Goal: Register for event/course

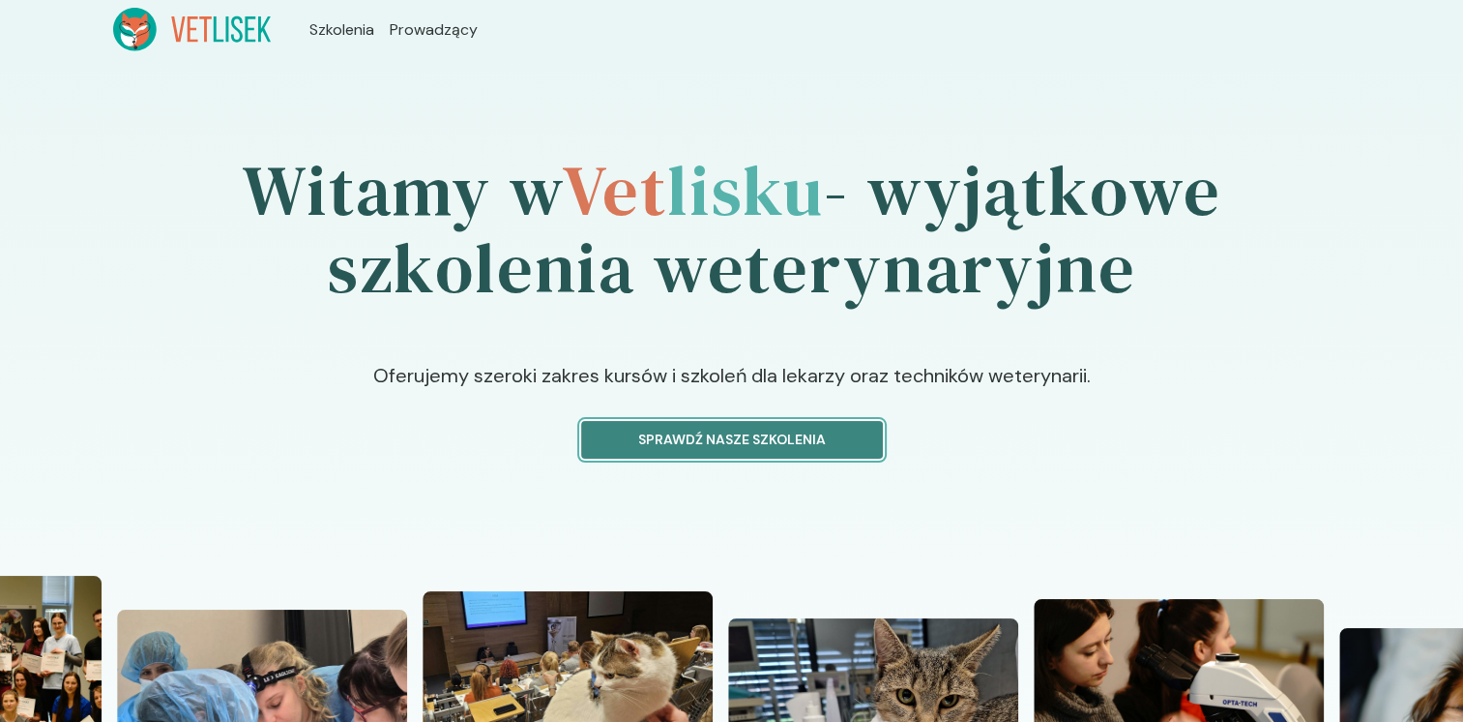
click at [740, 431] on p "Sprawdź nasze szkolenia" at bounding box center [732, 439] width 269 height 20
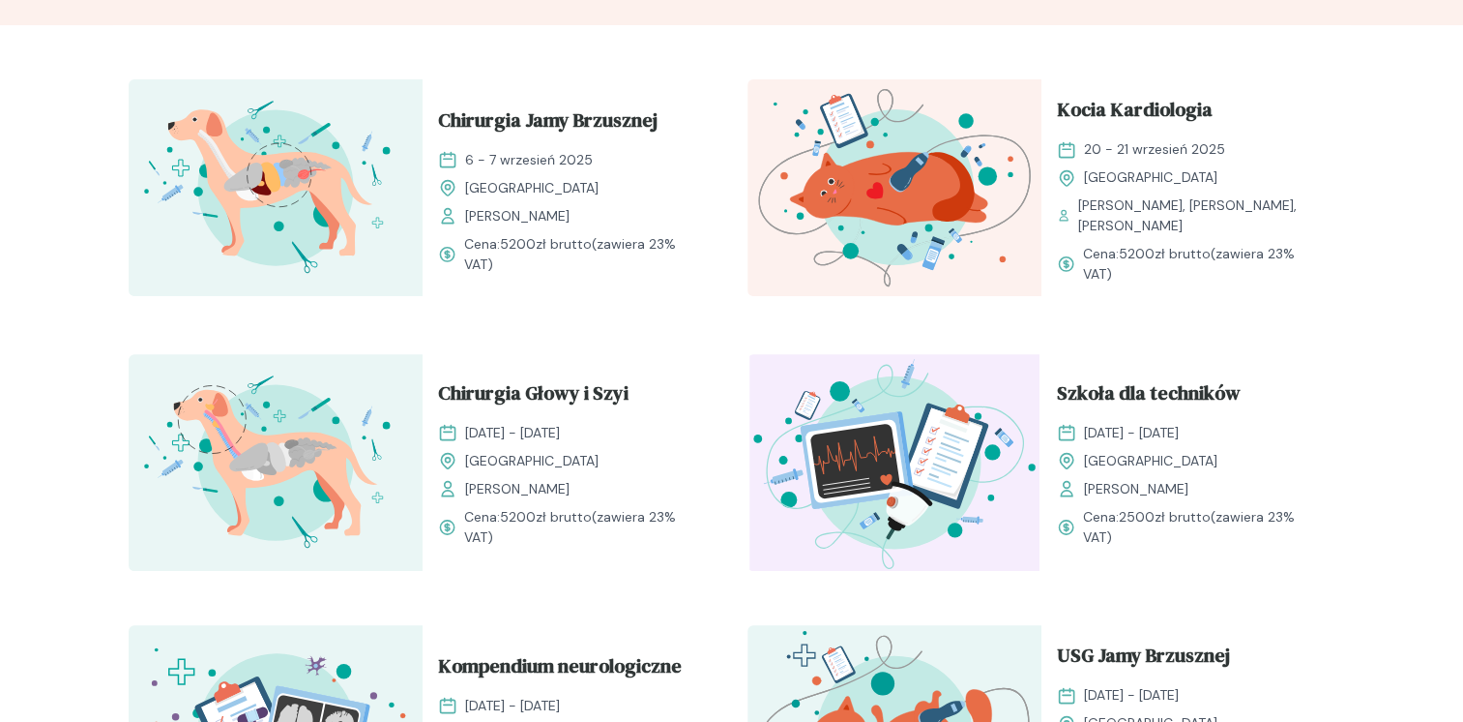
scroll to position [638, 0]
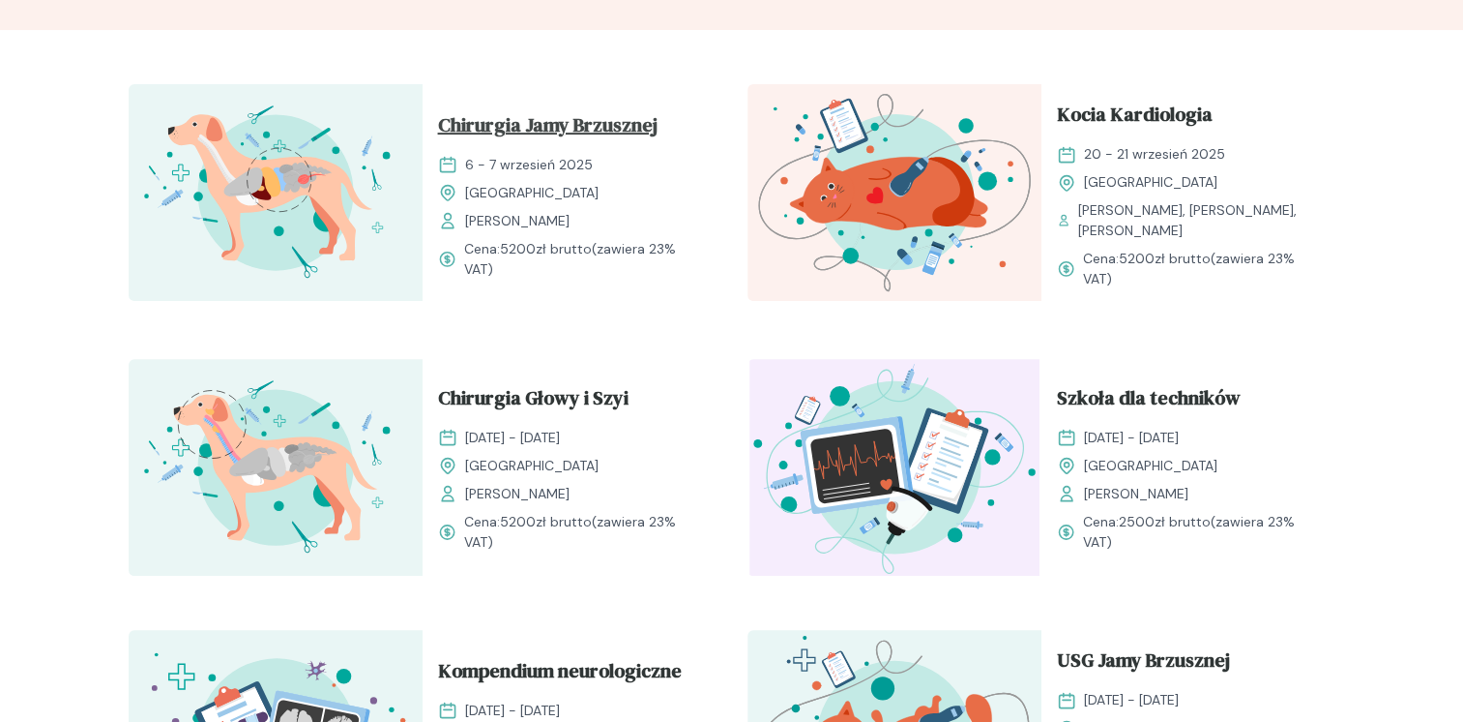
click at [548, 128] on span "Chirurgia Jamy Brzusznej" at bounding box center [548, 128] width 220 height 37
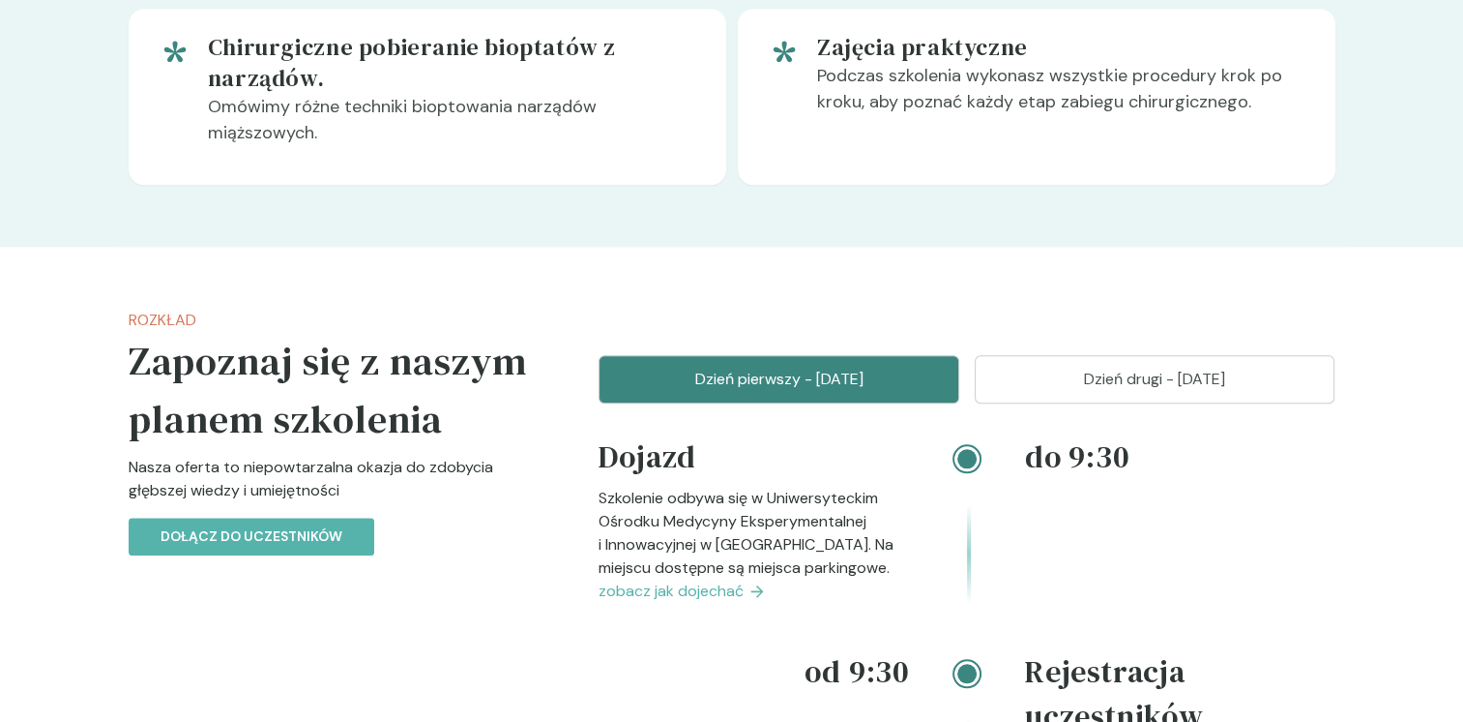
scroll to position [1587, 0]
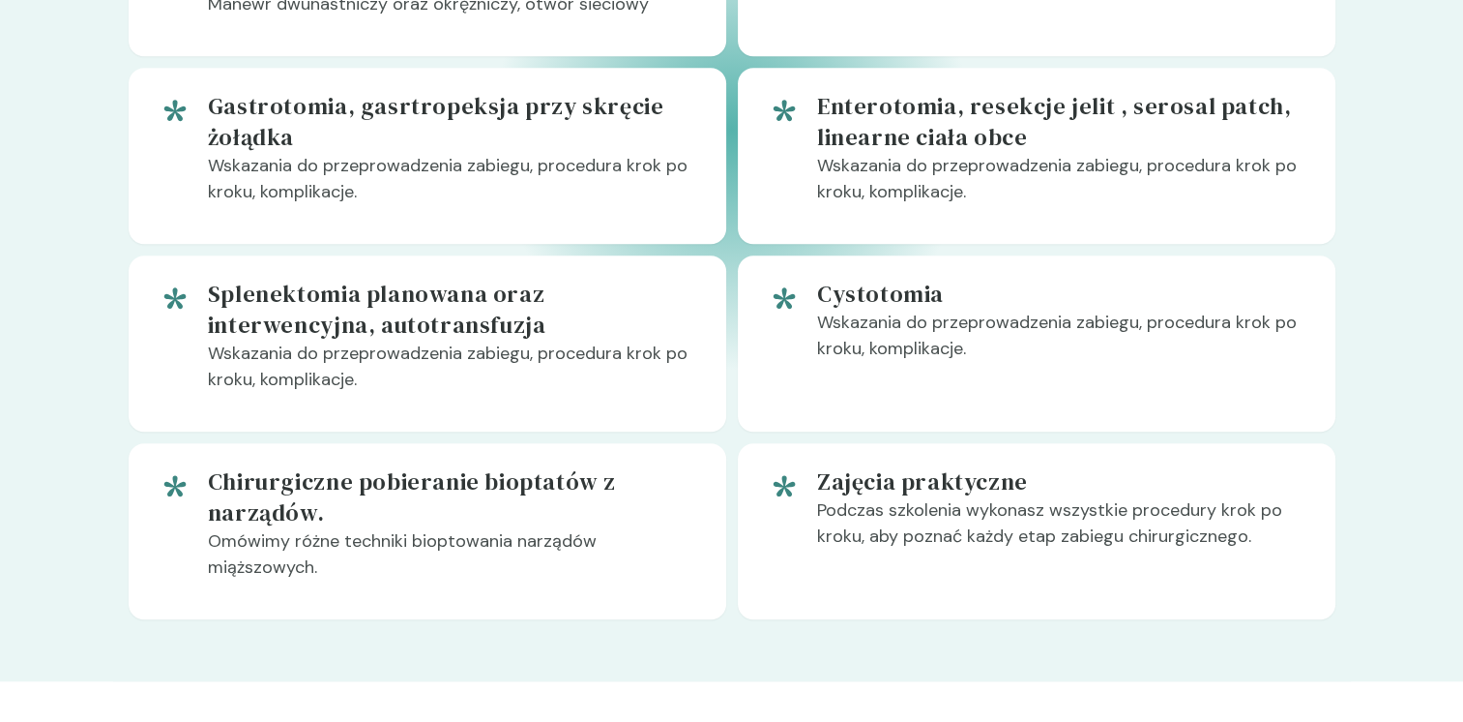
scroll to position [638, 0]
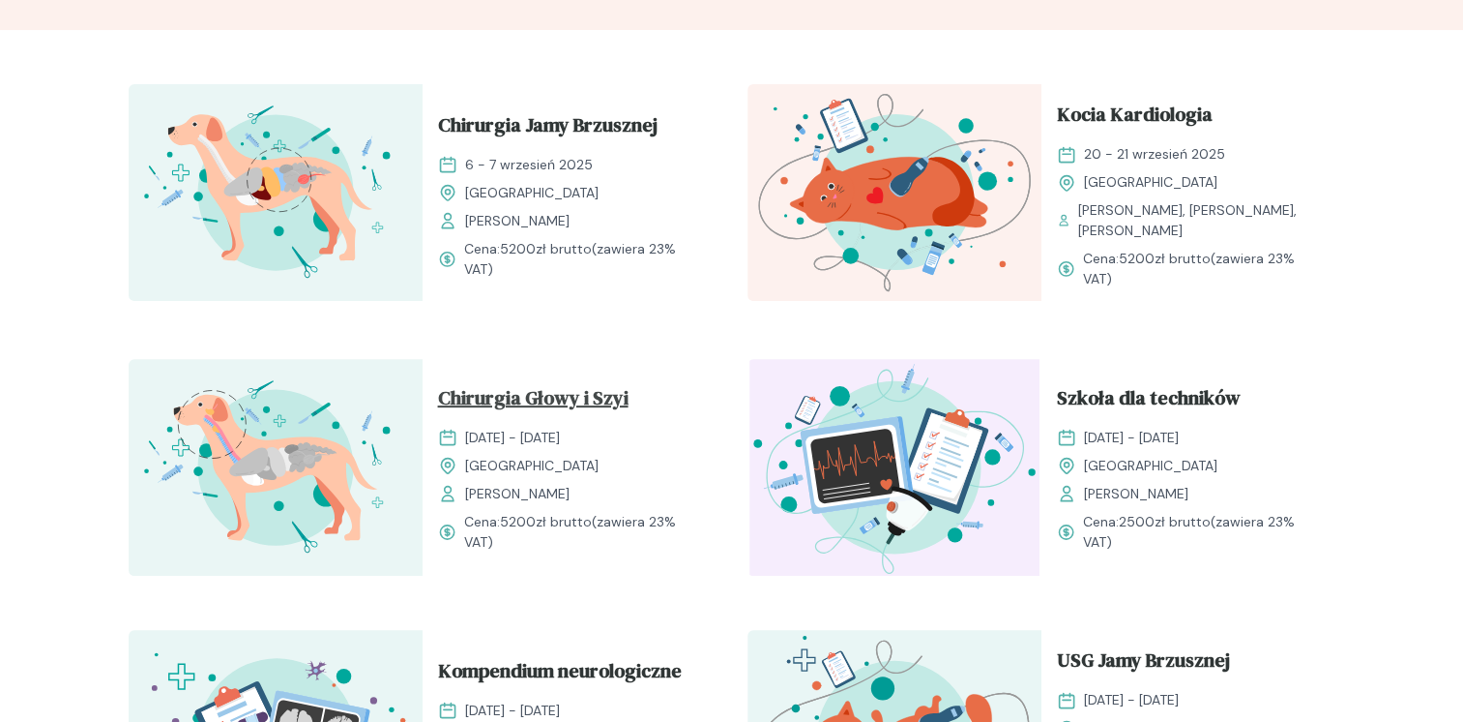
click at [510, 395] on span "Chirurgia Głowy i Szyi" at bounding box center [533, 401] width 191 height 37
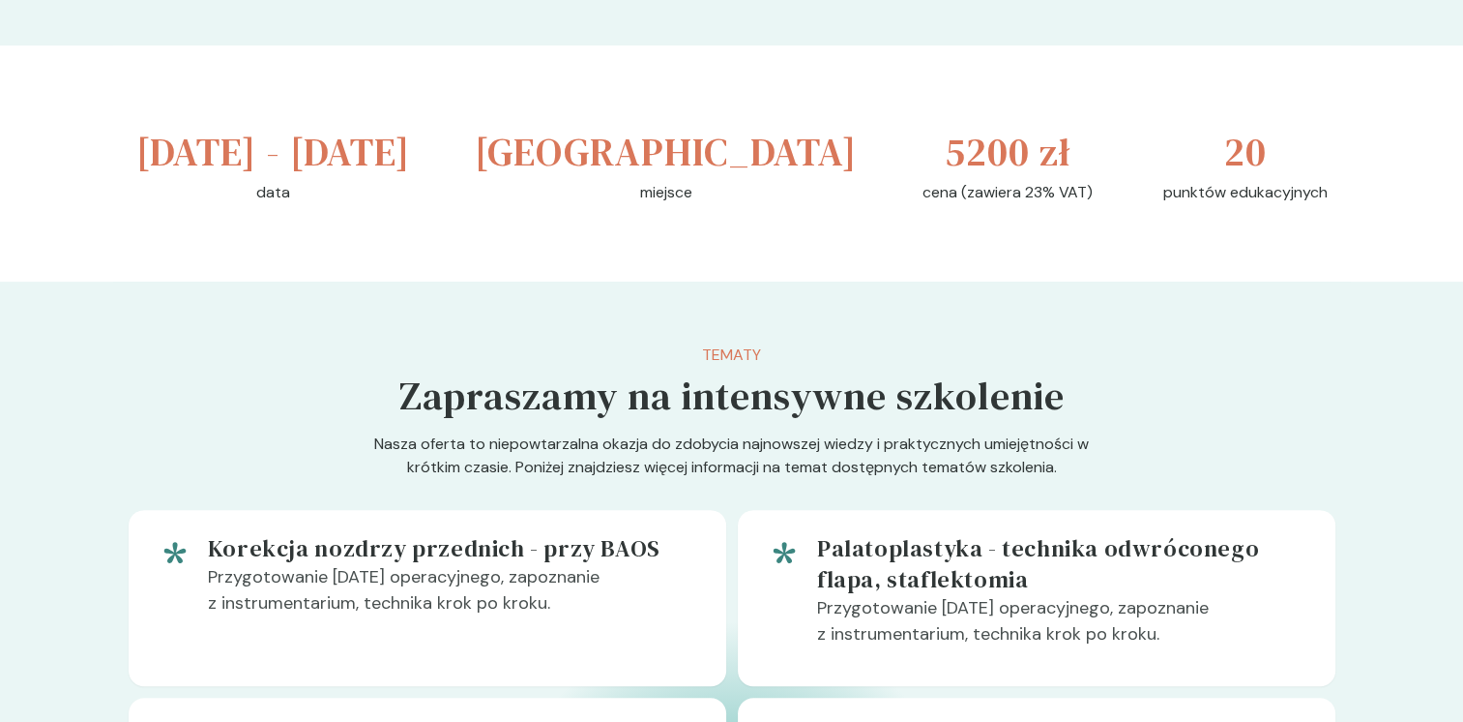
scroll to position [715, 0]
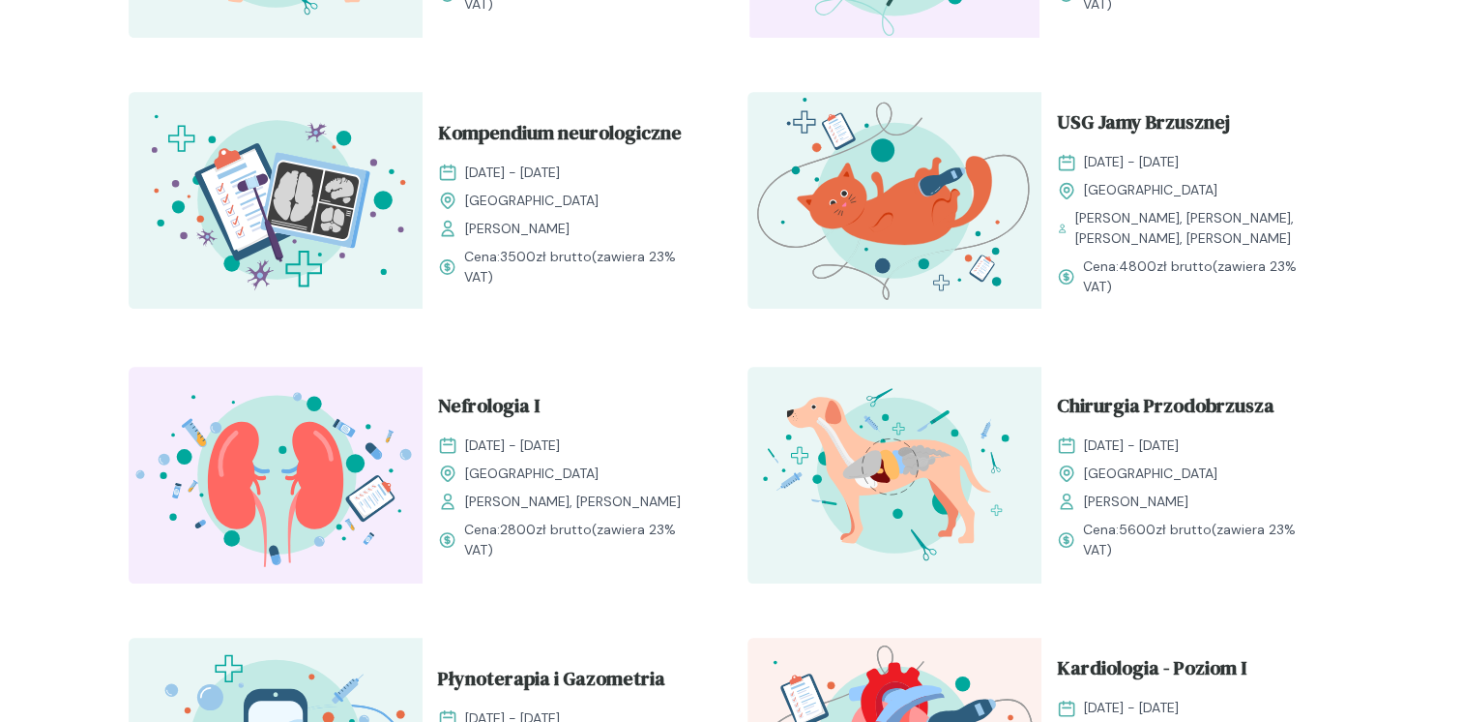
scroll to position [1196, 0]
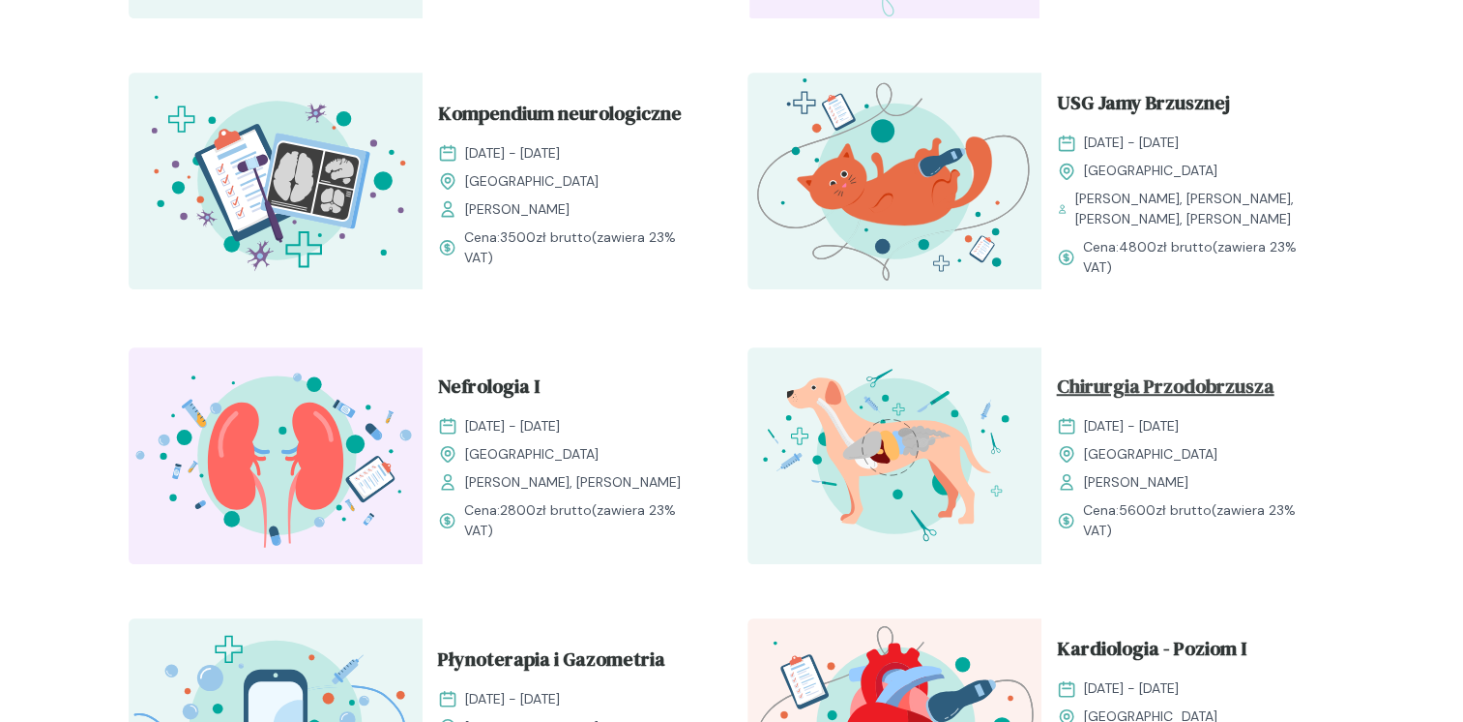
click at [1069, 389] on span "Chirurgia Przodobrzusza" at bounding box center [1166, 389] width 218 height 37
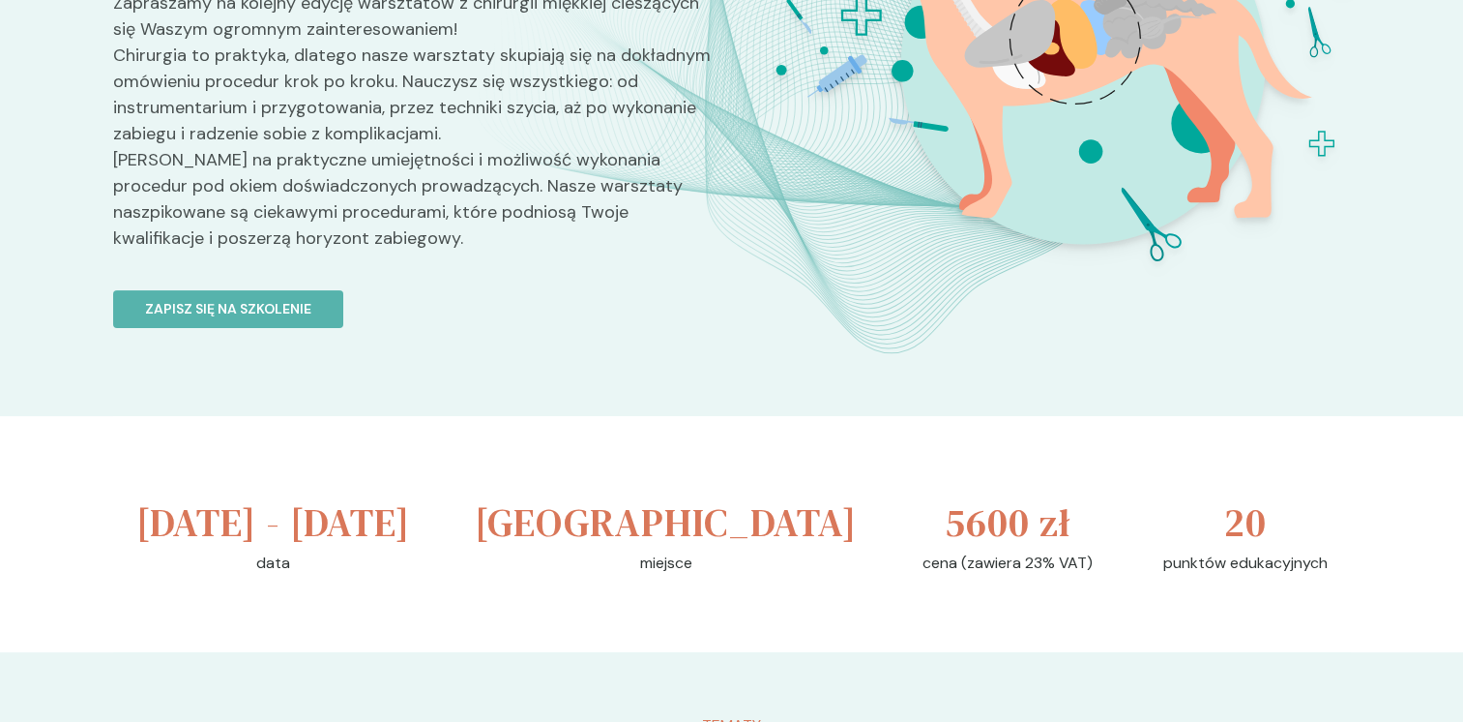
scroll to position [345, 0]
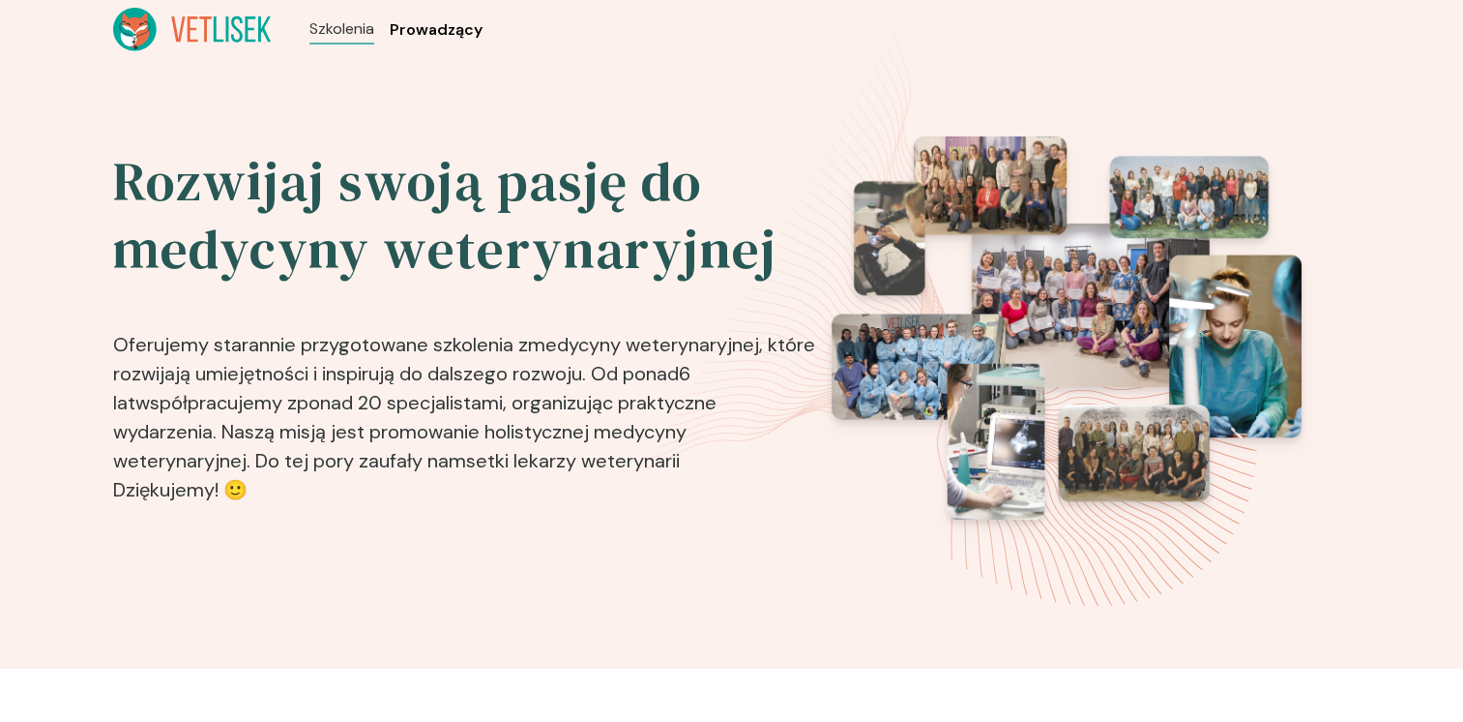
click at [449, 34] on span "Prowadzący" at bounding box center [436, 29] width 93 height 23
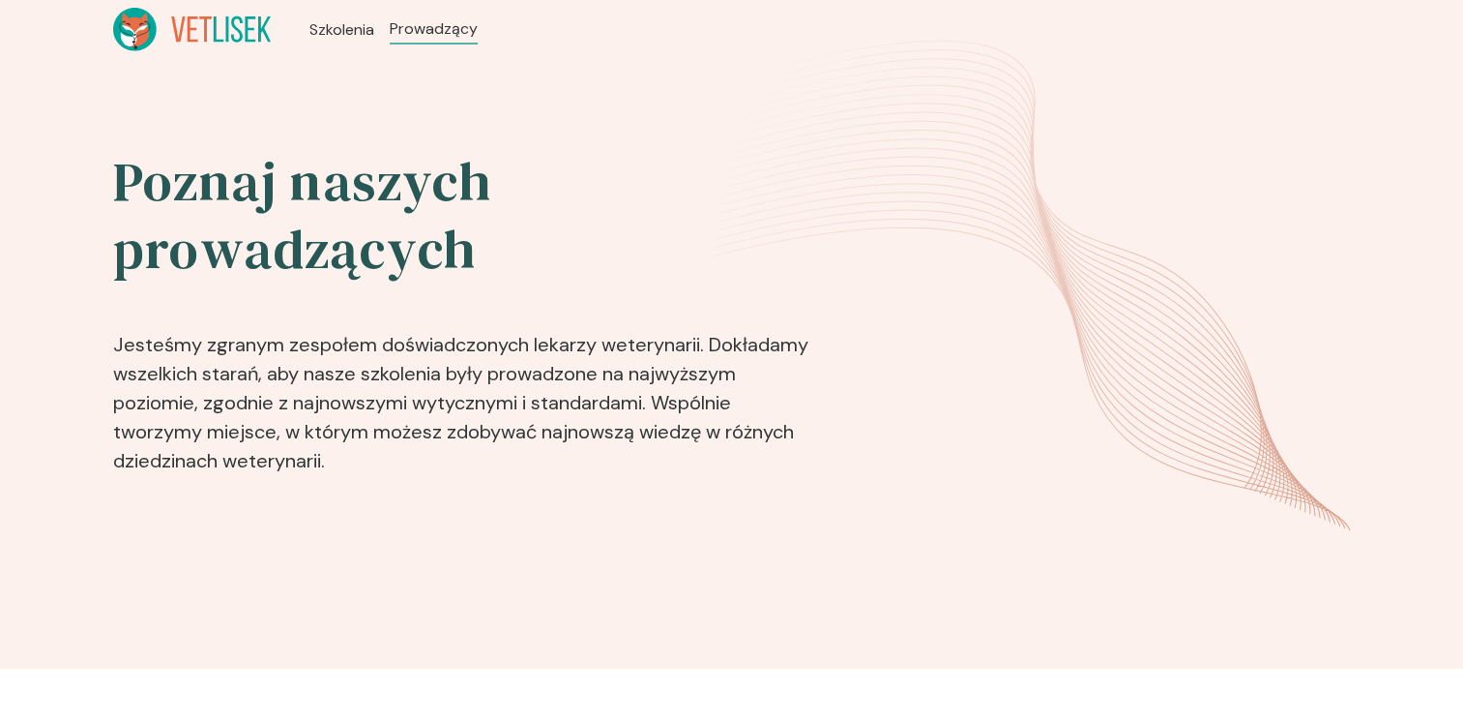
click at [146, 27] on icon at bounding box center [138, 36] width 22 height 21
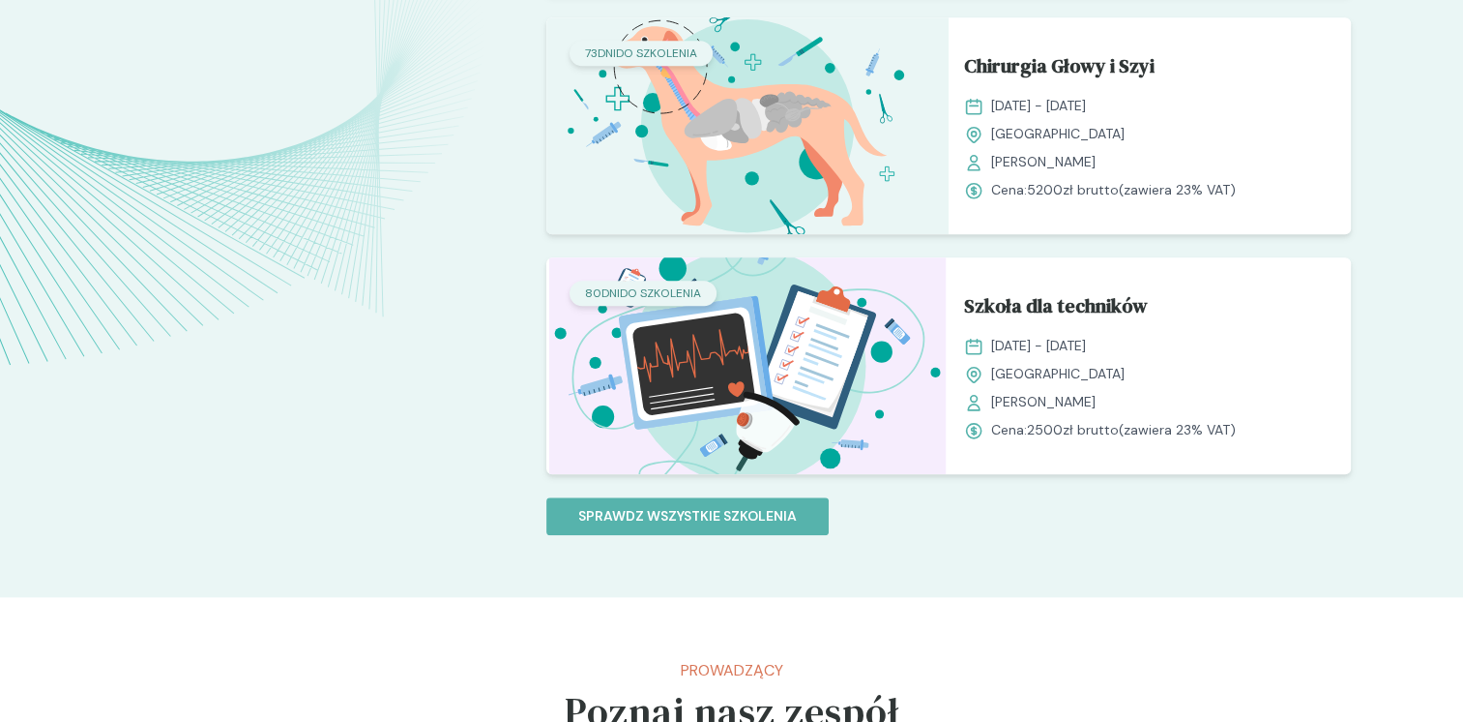
scroll to position [1745, 0]
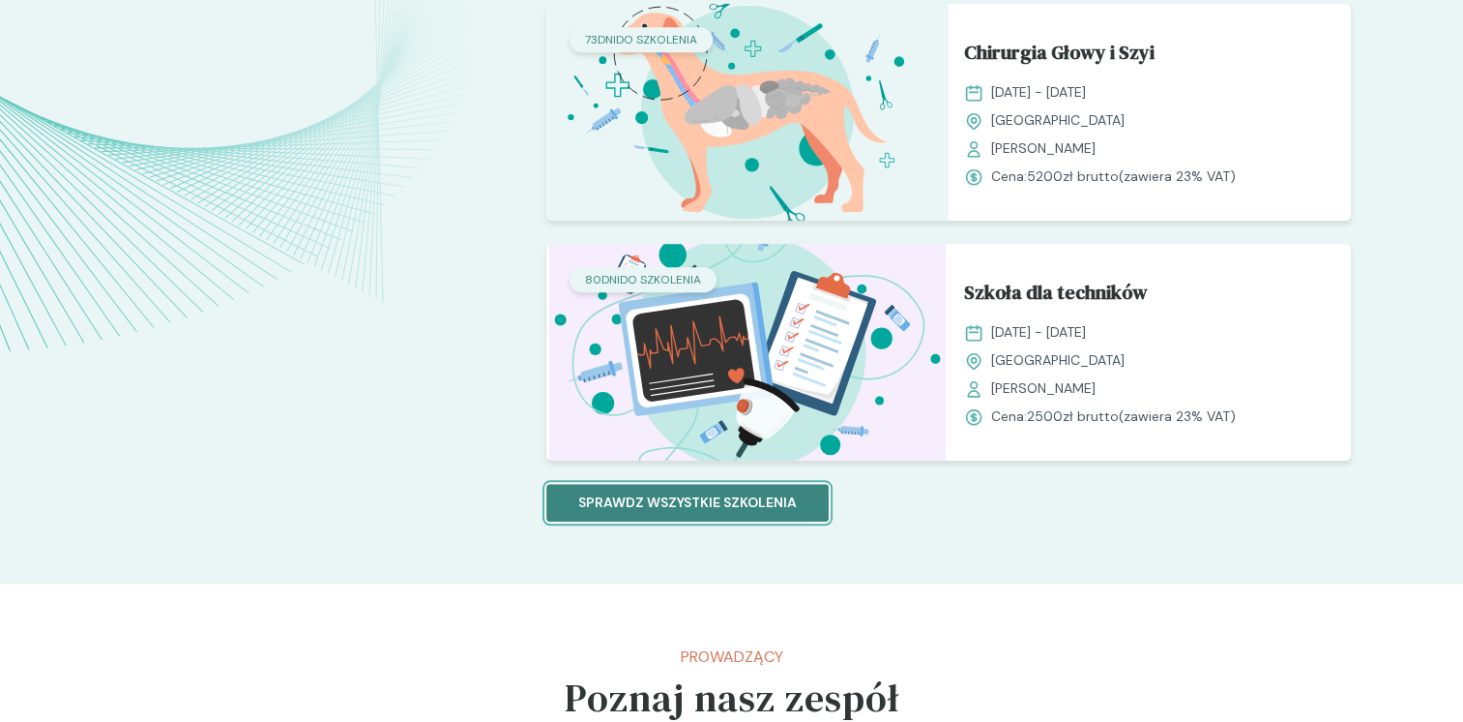
click at [725, 492] on p "Sprawdz wszystkie szkolenia" at bounding box center [687, 502] width 219 height 20
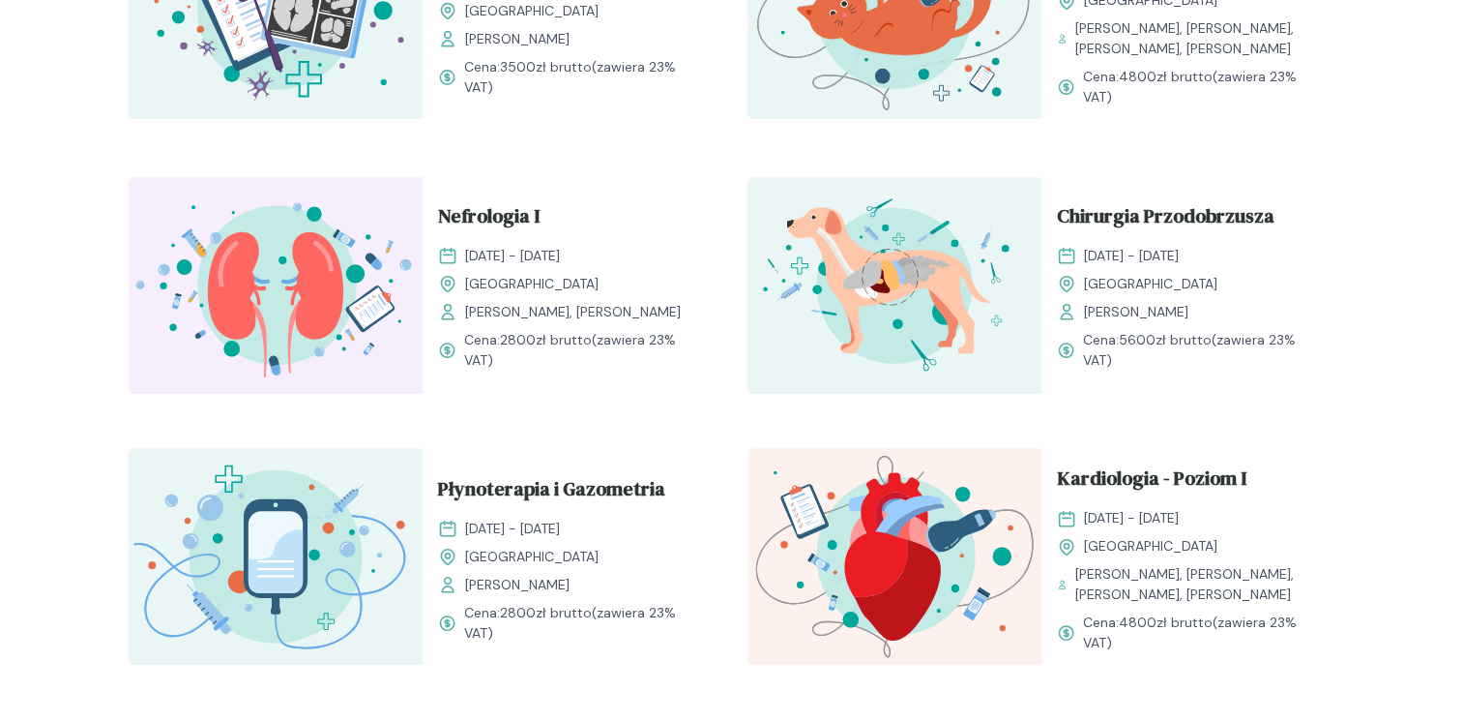
scroll to position [1211, 0]
